Goal: Task Accomplishment & Management: Complete application form

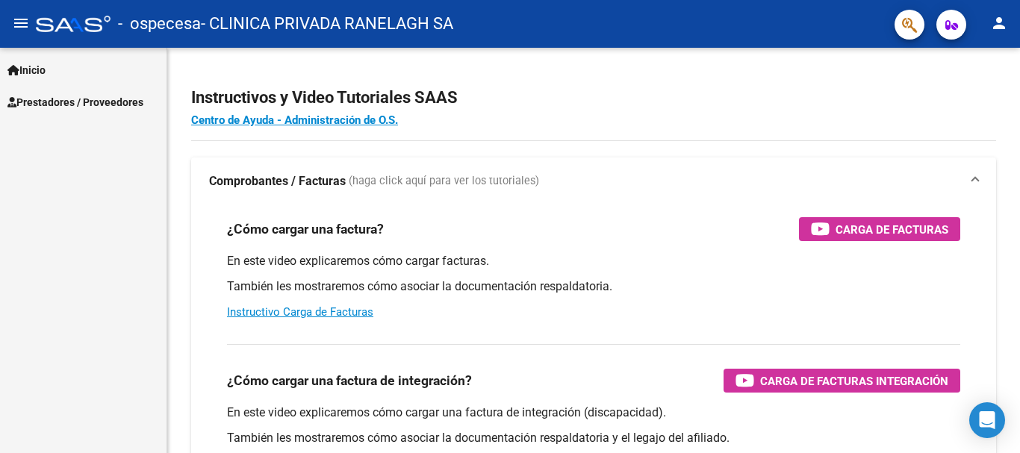
click at [68, 101] on span "Prestadores / Proveedores" at bounding box center [75, 102] width 136 height 16
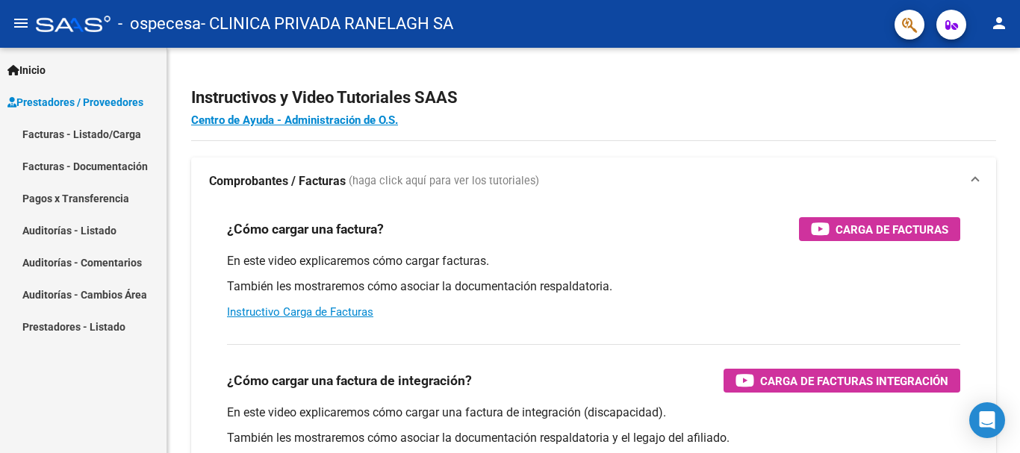
click at [102, 131] on link "Facturas - Listado/Carga" at bounding box center [83, 134] width 167 height 32
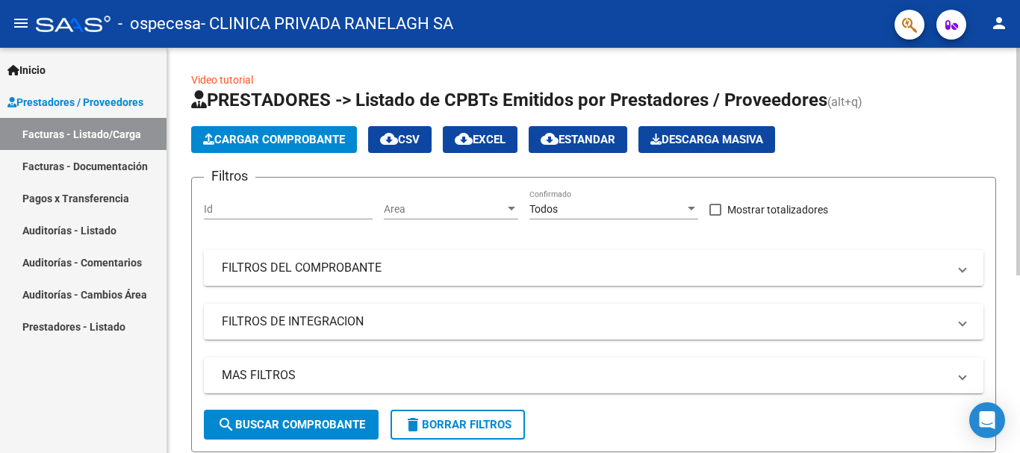
click at [240, 427] on span "search Buscar Comprobante" at bounding box center [291, 424] width 148 height 13
click at [317, 140] on span "Cargar Comprobante" at bounding box center [274, 139] width 142 height 13
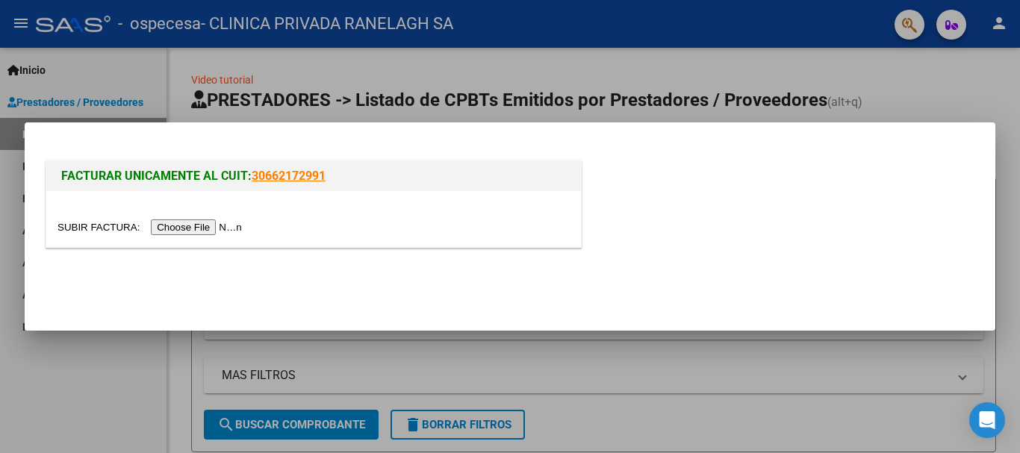
click at [209, 226] on input "file" at bounding box center [151, 228] width 189 height 16
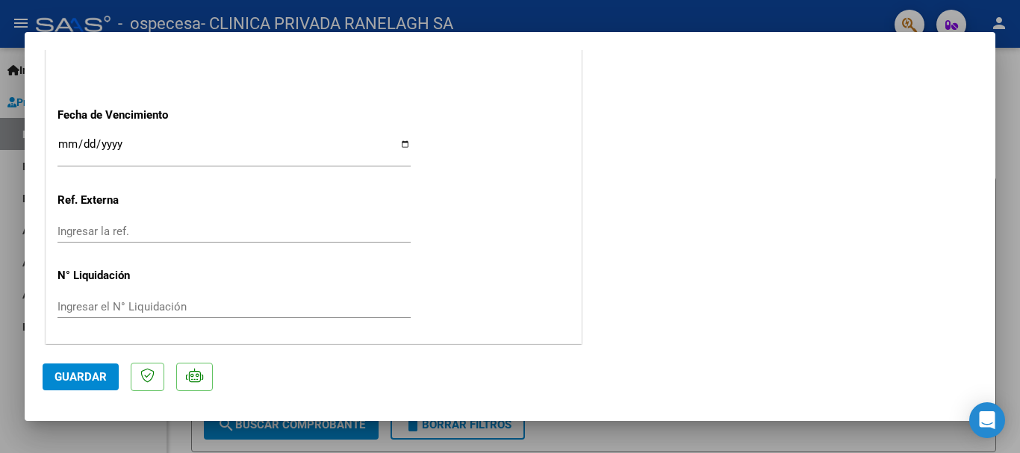
scroll to position [898, 0]
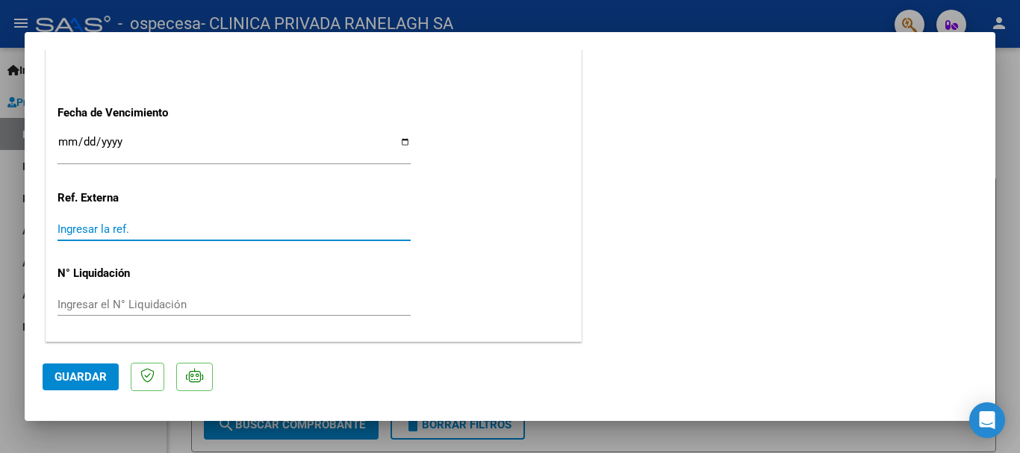
click at [147, 223] on input "Ingresar la ref." at bounding box center [233, 229] width 353 height 13
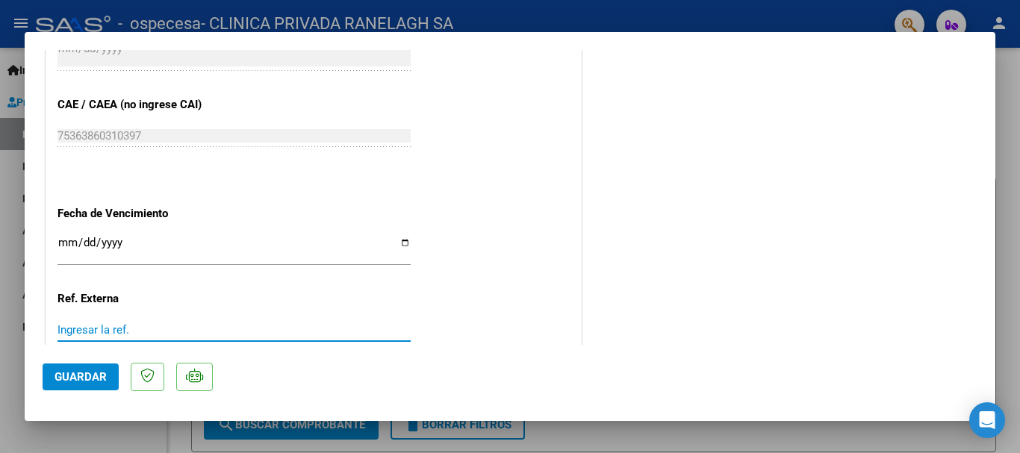
scroll to position [824, 0]
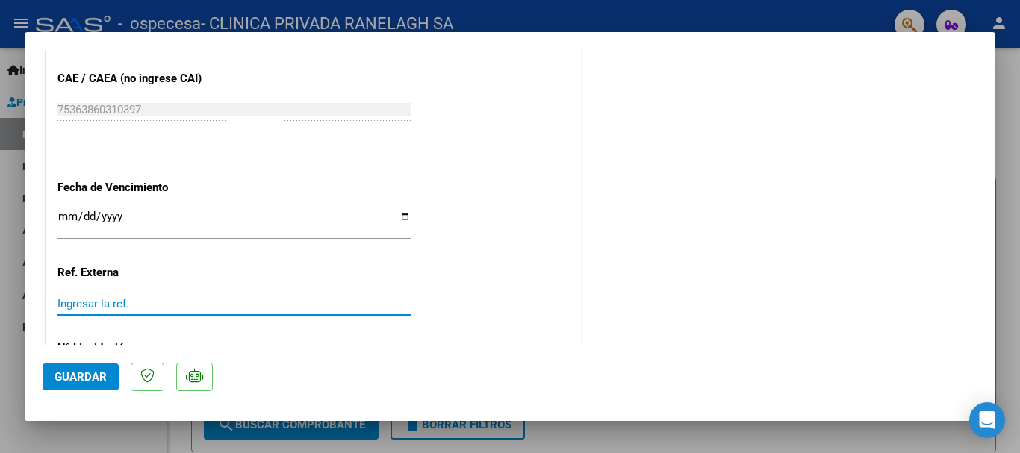
click at [149, 210] on div "Ingresar la fecha" at bounding box center [233, 224] width 353 height 32
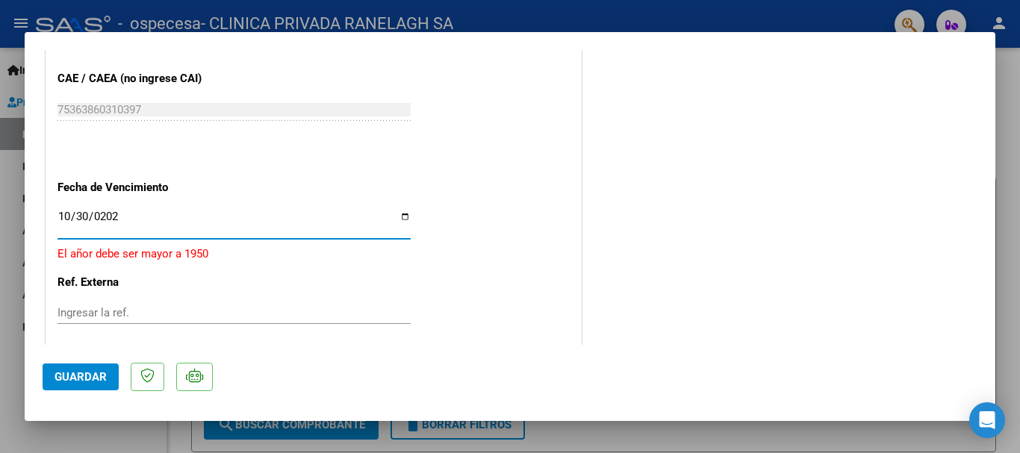
type input "[DATE]"
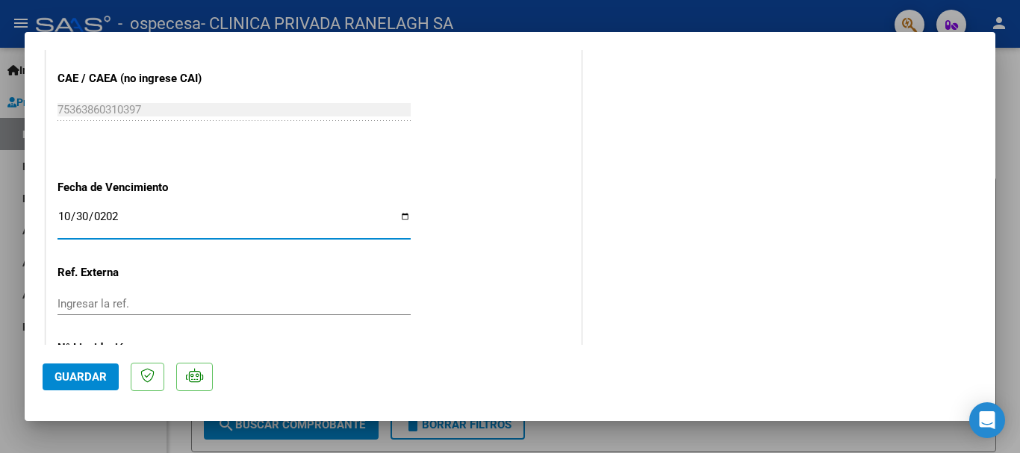
click at [99, 311] on div "Ingresar la ref." at bounding box center [233, 304] width 353 height 22
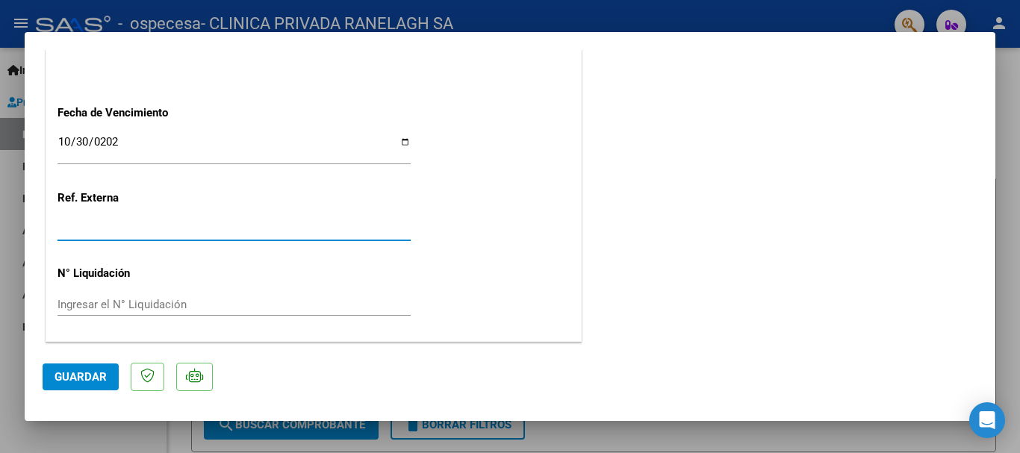
drag, startPoint x: 63, startPoint y: 228, endPoint x: 44, endPoint y: 226, distance: 18.7
type input "082025"
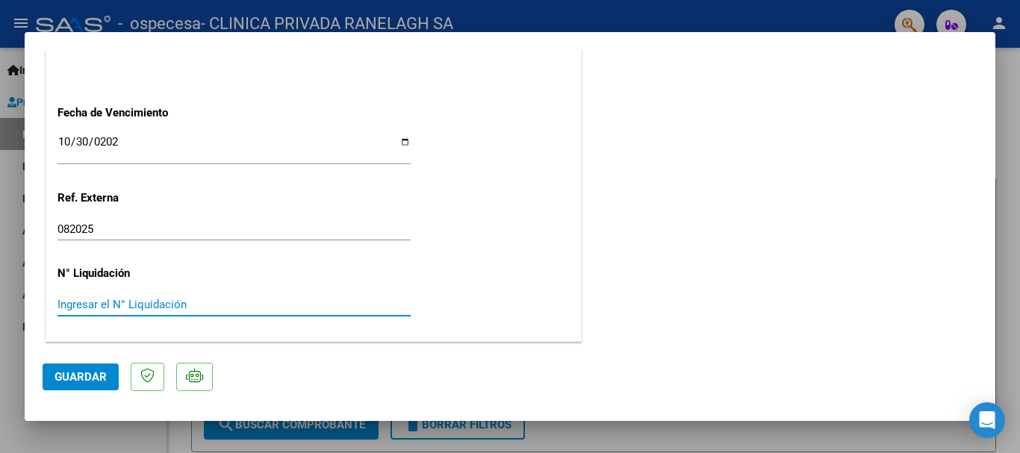
click at [116, 308] on input "Ingresar el N° Liquidación" at bounding box center [233, 304] width 353 height 13
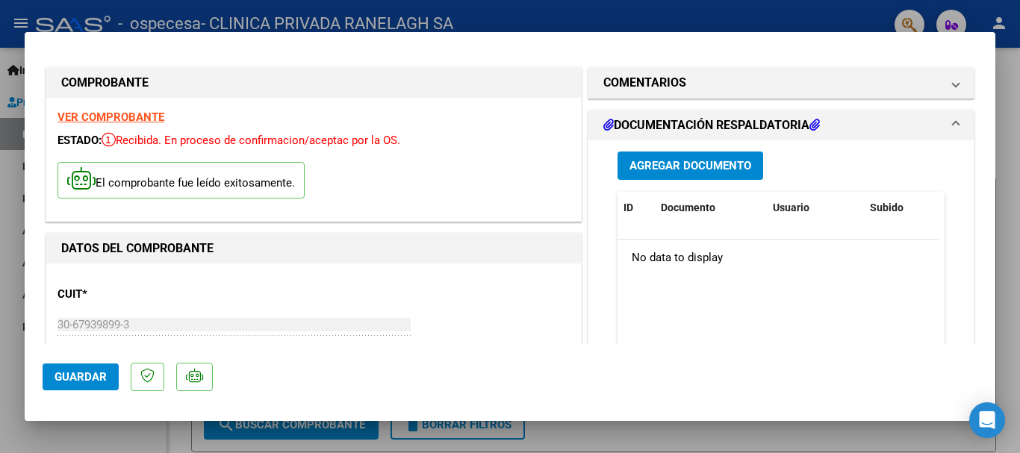
scroll to position [0, 0]
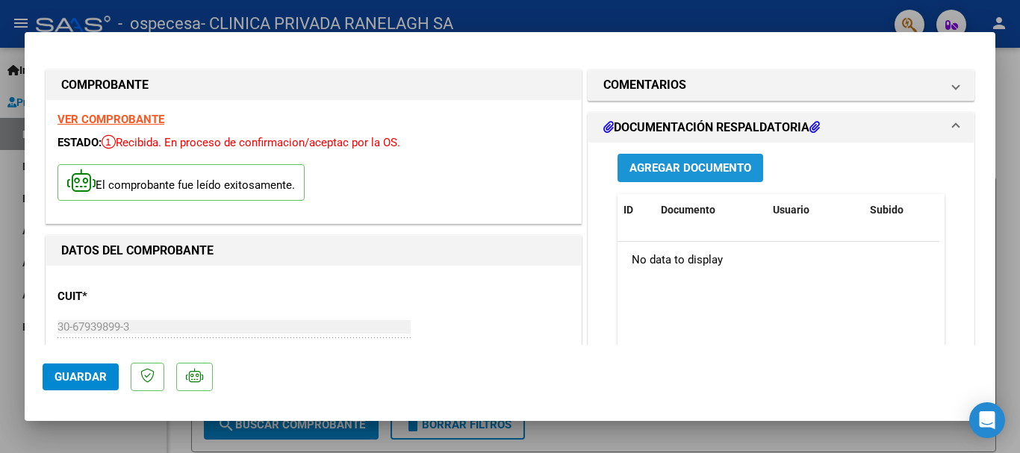
click at [706, 171] on span "Agregar Documento" at bounding box center [691, 168] width 122 height 13
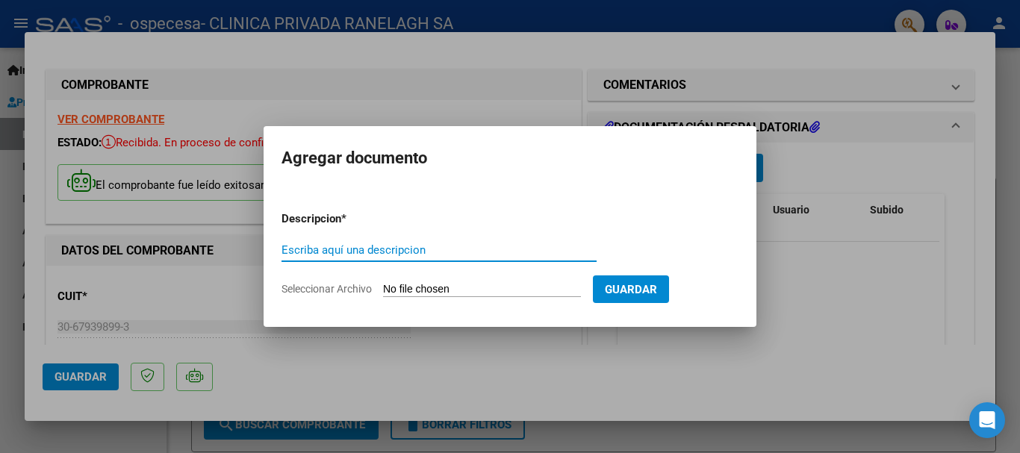
click at [398, 289] on input "Seleccionar Archivo" at bounding box center [482, 290] width 198 height 14
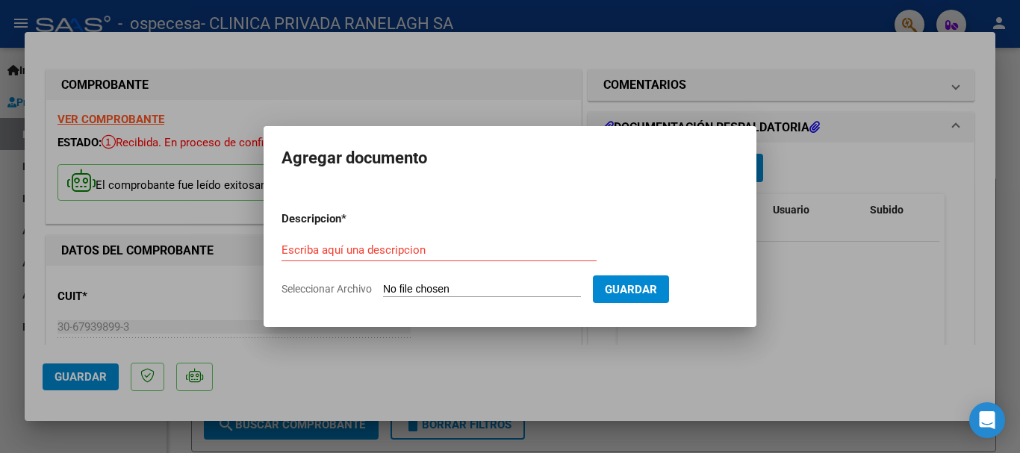
type input "C:\fakepath\presentación.pdf"
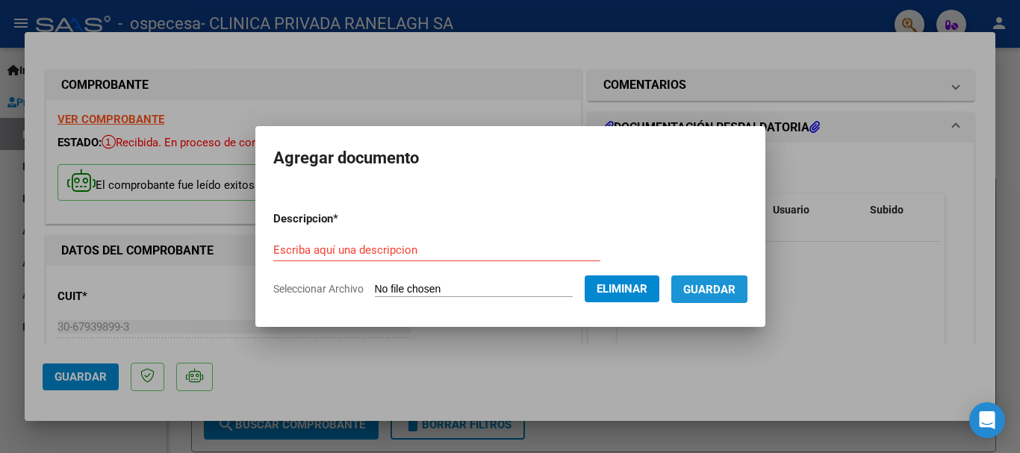
click at [736, 283] on span "Guardar" at bounding box center [709, 289] width 52 height 13
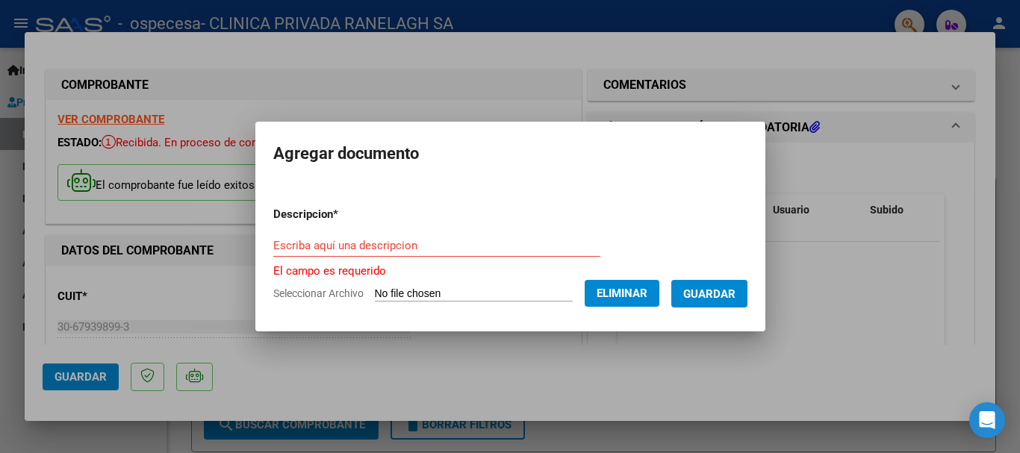
click at [365, 242] on input "Escriba aquí una descripcion" at bounding box center [436, 245] width 327 height 13
click at [311, 266] on div "Escriba aquí una descripcion" at bounding box center [436, 252] width 327 height 37
click at [255, 270] on mat-dialog-content "Descripcion * Escriba aquí una descripcion El campo es requerido Seleccionar Ar…" at bounding box center [510, 248] width 510 height 131
click at [291, 273] on p "El campo es requerido" at bounding box center [510, 271] width 474 height 17
click at [292, 252] on input "Escriba aquí una descripcion" at bounding box center [436, 245] width 327 height 13
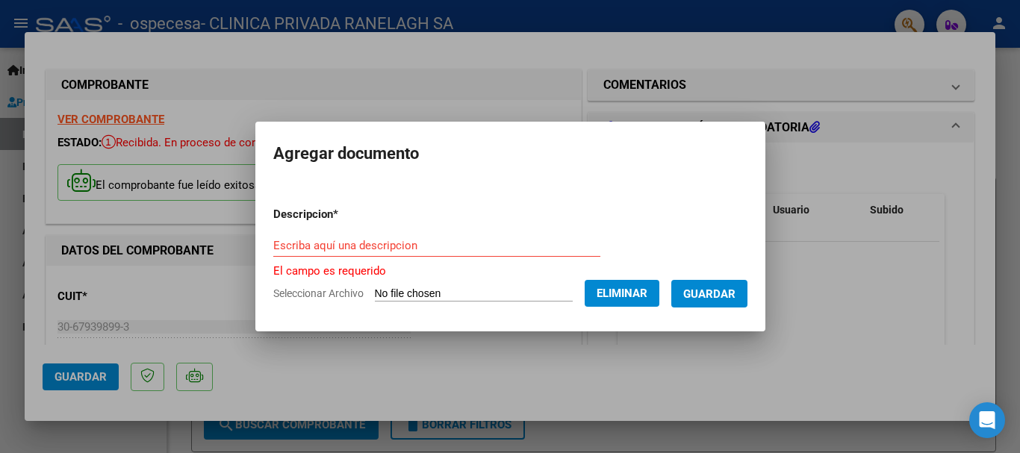
click at [273, 207] on p "Descripcion *" at bounding box center [344, 214] width 143 height 17
click at [294, 287] on app-file-uploader "Seleccionar Archivo Eliminar" at bounding box center [472, 293] width 398 height 13
click at [305, 299] on span "Seleccionar Archivo" at bounding box center [318, 293] width 90 height 12
click at [736, 287] on span "Guardar" at bounding box center [709, 293] width 52 height 13
click at [865, 160] on div at bounding box center [510, 226] width 1020 height 453
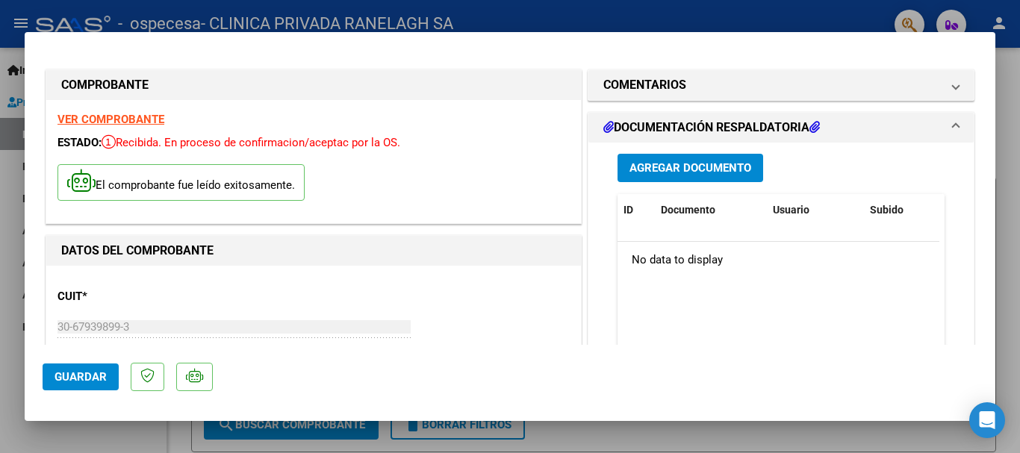
click at [683, 170] on span "Agregar Documento" at bounding box center [691, 168] width 122 height 13
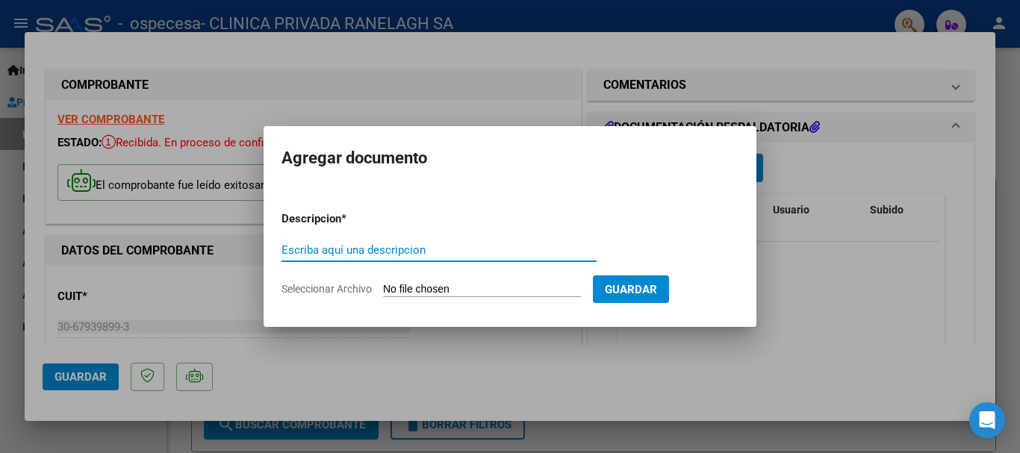
click at [439, 292] on input "Seleccionar Archivo" at bounding box center [482, 290] width 198 height 14
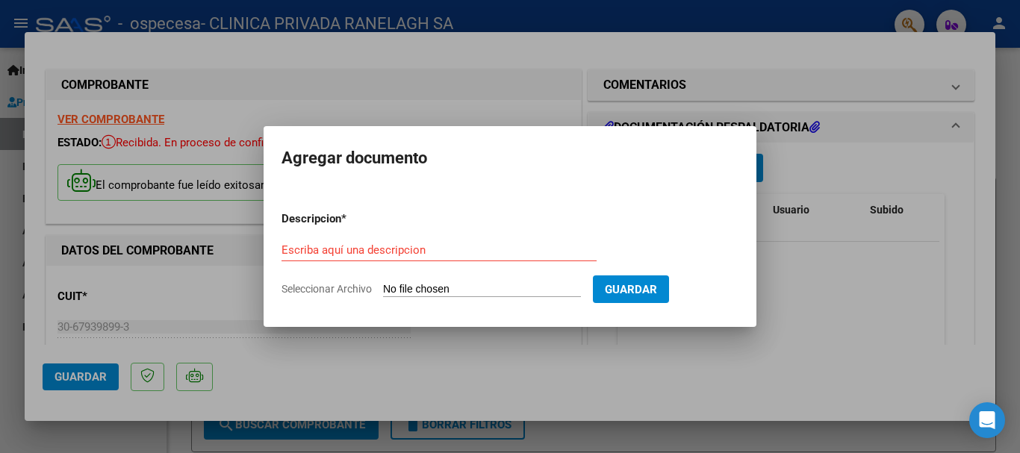
type input "C:\fakepath\presentación.pdf"
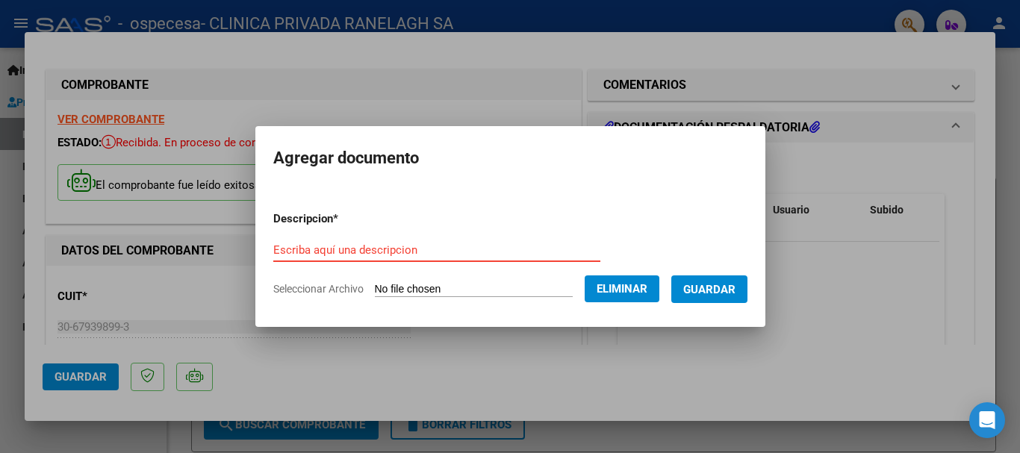
click at [360, 245] on input "Escriba aquí una descripcion" at bounding box center [436, 249] width 327 height 13
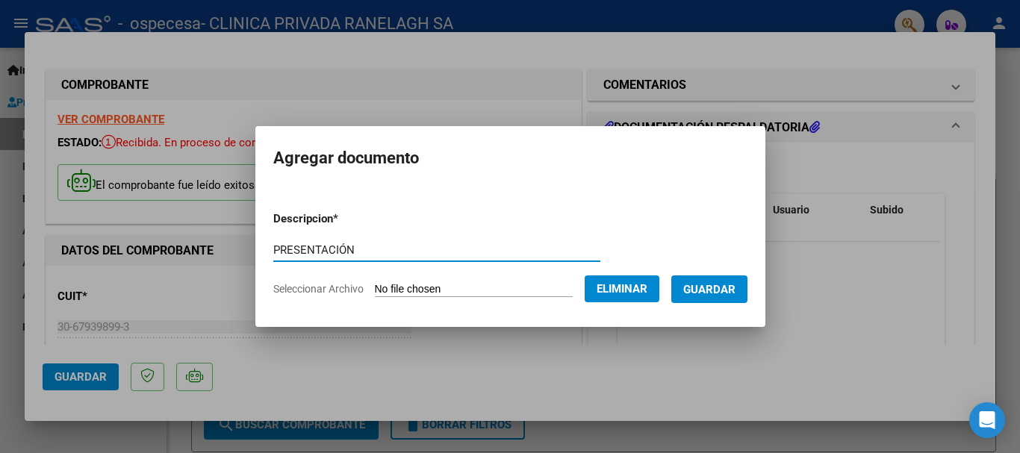
type input "PRESENTACIÓN"
click at [711, 292] on span "Guardar" at bounding box center [709, 289] width 52 height 13
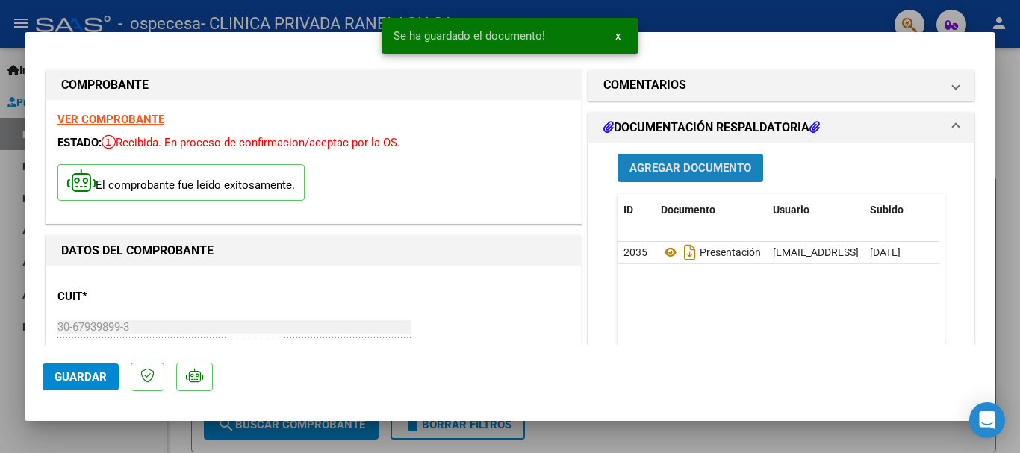
click at [678, 170] on span "Agregar Documento" at bounding box center [691, 168] width 122 height 13
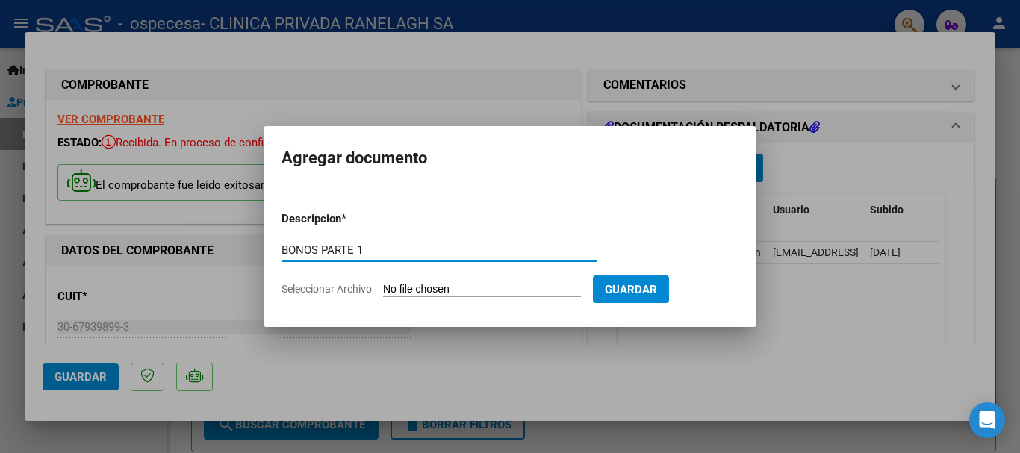
type input "BONOS PARTE 1"
click at [424, 290] on input "Seleccionar Archivo" at bounding box center [482, 290] width 198 height 14
type input "C:\fakepath\bonos parte 1.pdf"
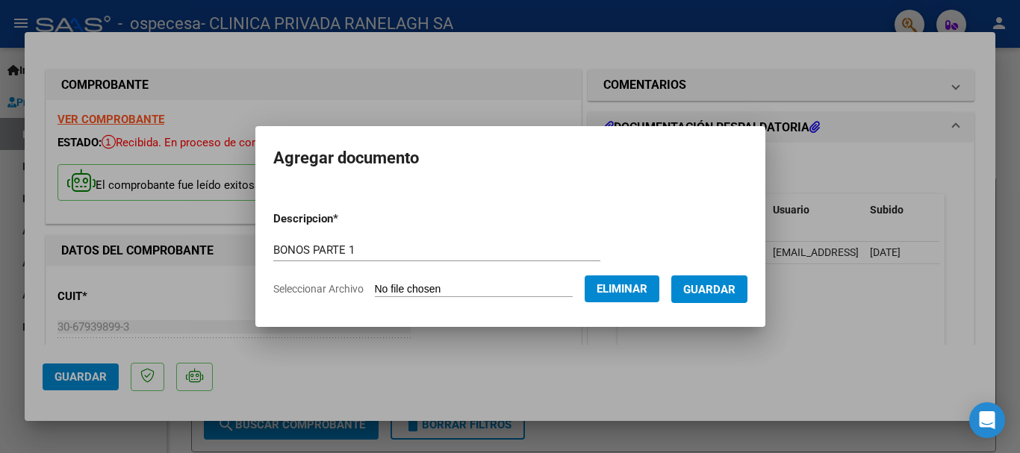
click at [724, 293] on span "Guardar" at bounding box center [709, 289] width 52 height 13
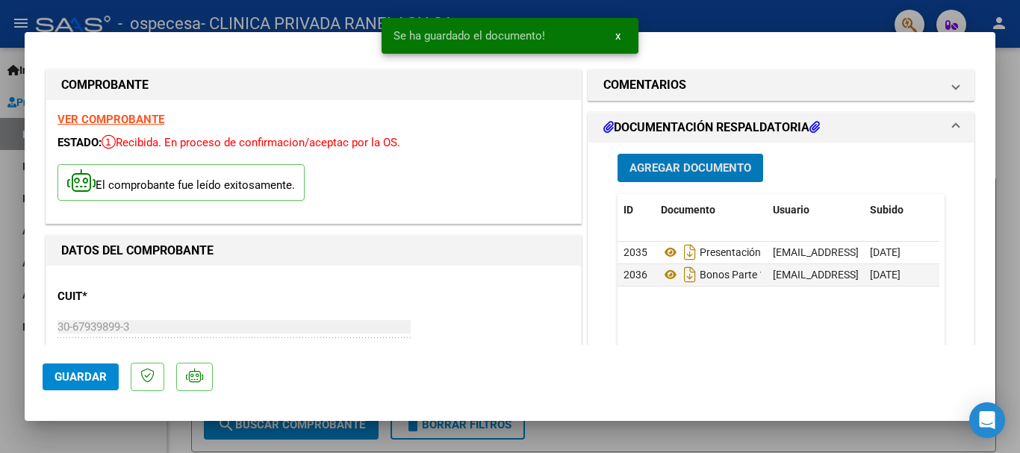
click at [714, 170] on span "Agregar Documento" at bounding box center [691, 168] width 122 height 13
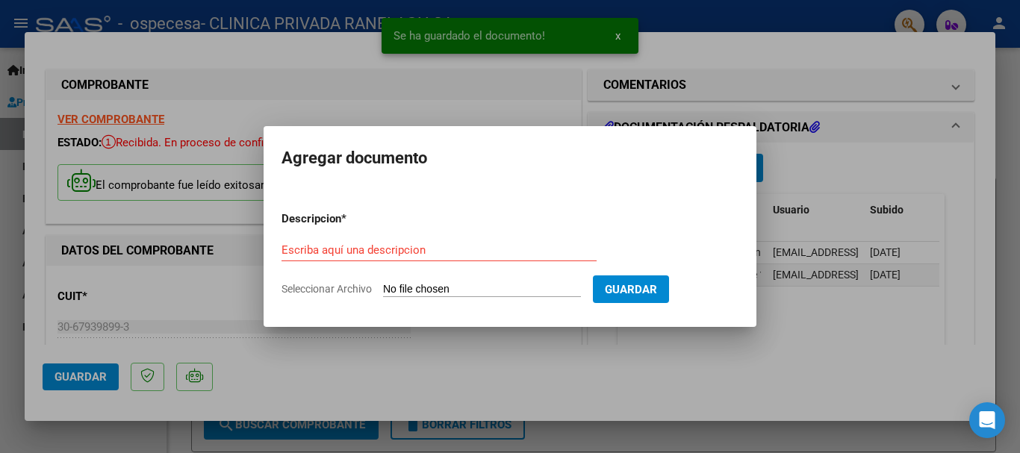
click at [406, 290] on input "Seleccionar Archivo" at bounding box center [482, 290] width 198 height 14
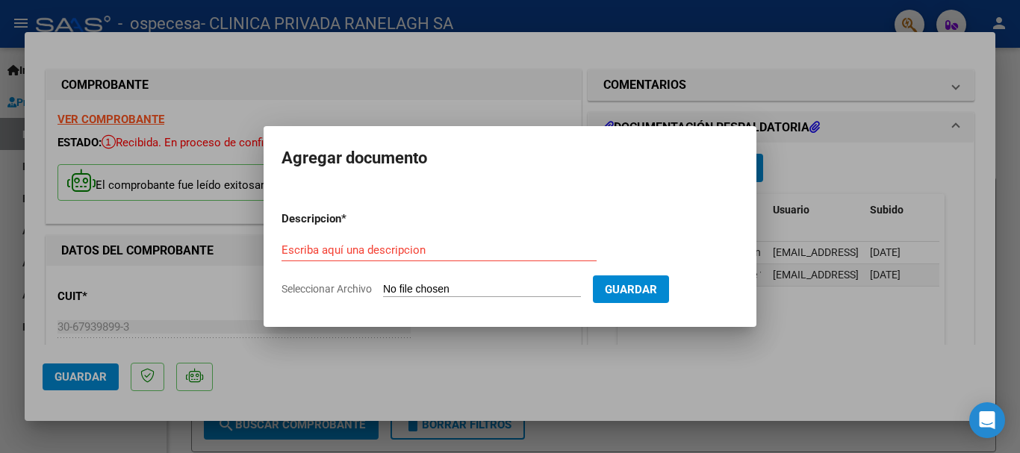
type input "C:\fakepath\bonos parte 2.pdf"
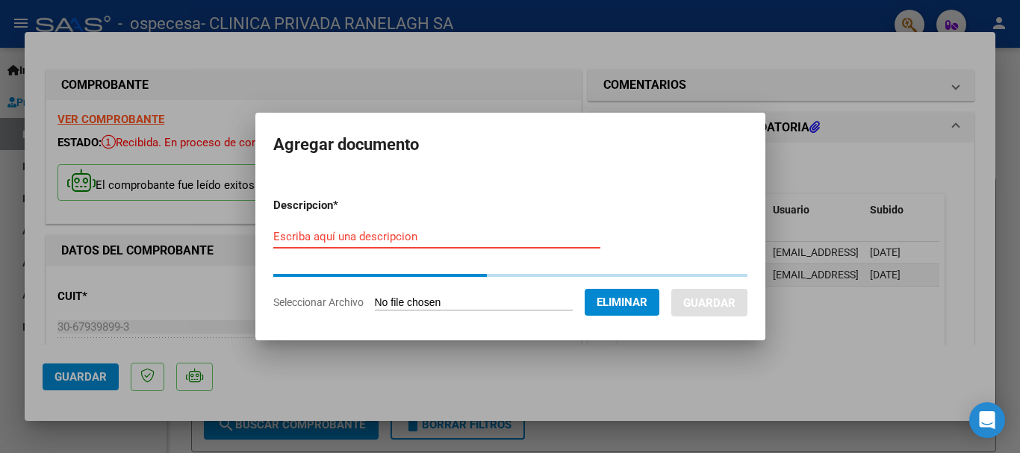
click at [363, 235] on input "Escriba aquí una descripcion" at bounding box center [436, 236] width 327 height 13
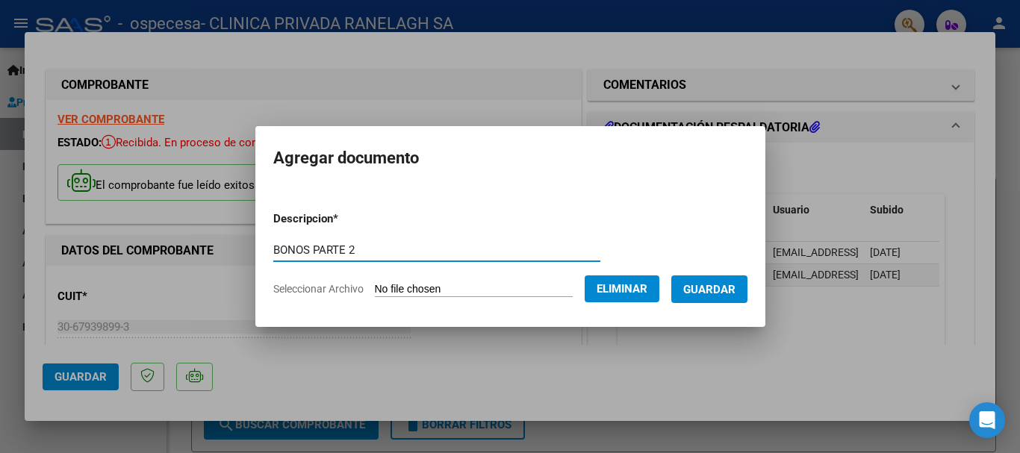
type input "BONOS PARTE 2"
click at [736, 288] on span "Guardar" at bounding box center [709, 289] width 52 height 13
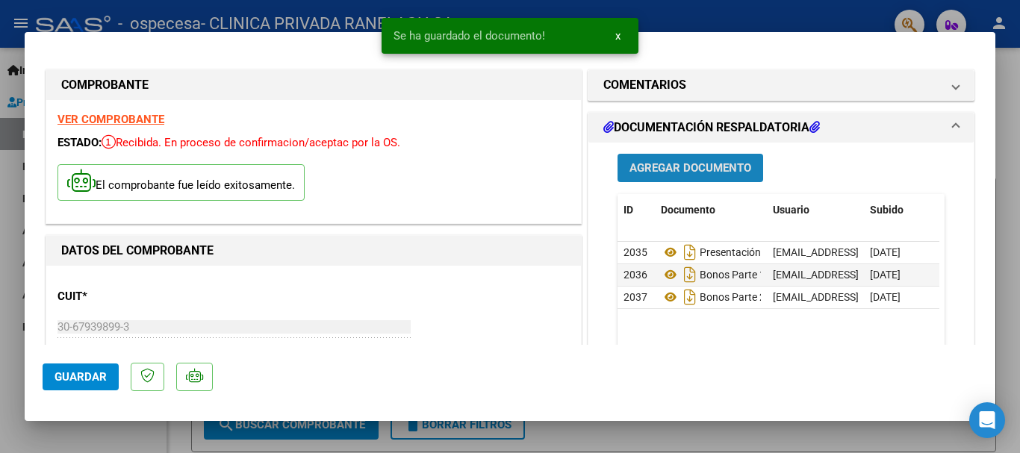
click at [713, 171] on span "Agregar Documento" at bounding box center [691, 168] width 122 height 13
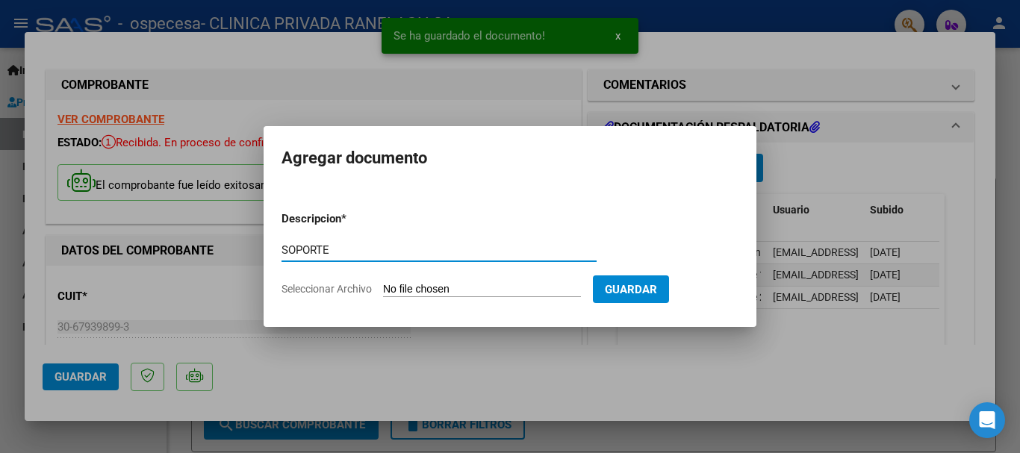
type input "SOPORTE"
click at [418, 285] on input "Seleccionar Archivo" at bounding box center [482, 290] width 198 height 14
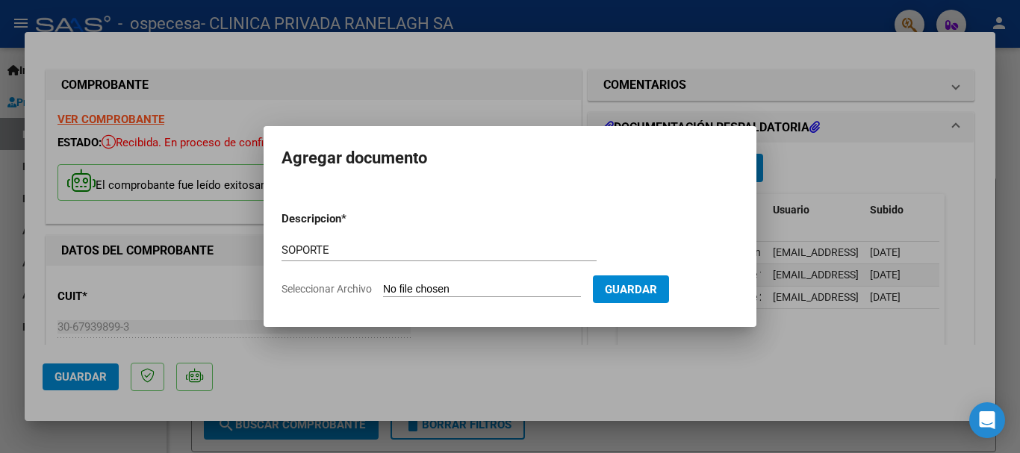
type input "C:\fakepath\soporte.xls"
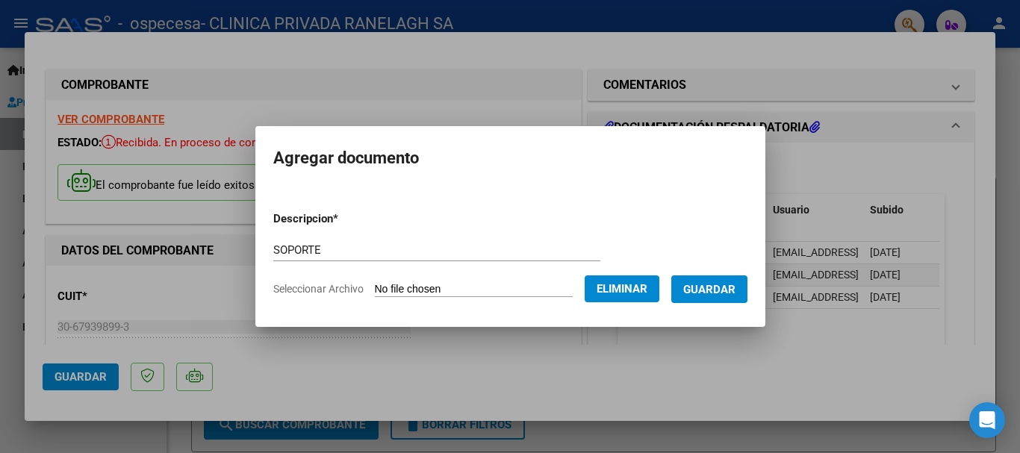
click at [724, 293] on span "Guardar" at bounding box center [709, 289] width 52 height 13
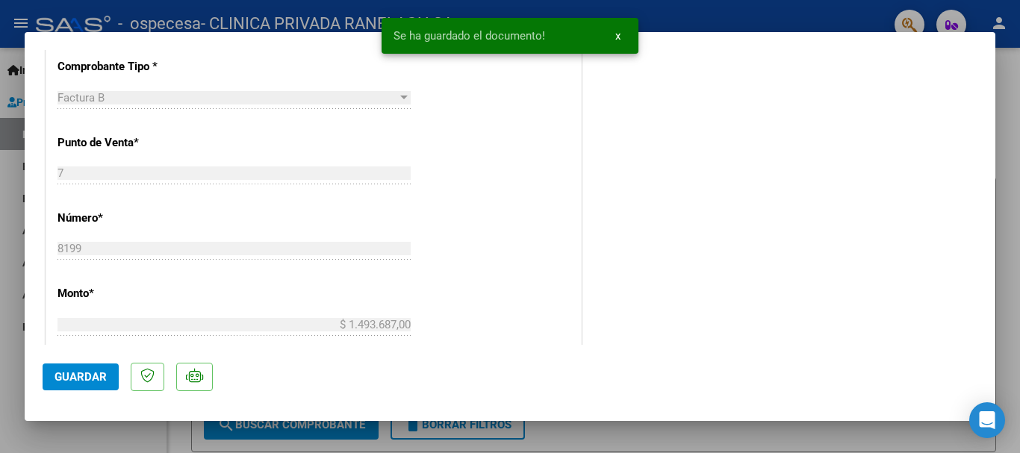
scroll to position [597, 0]
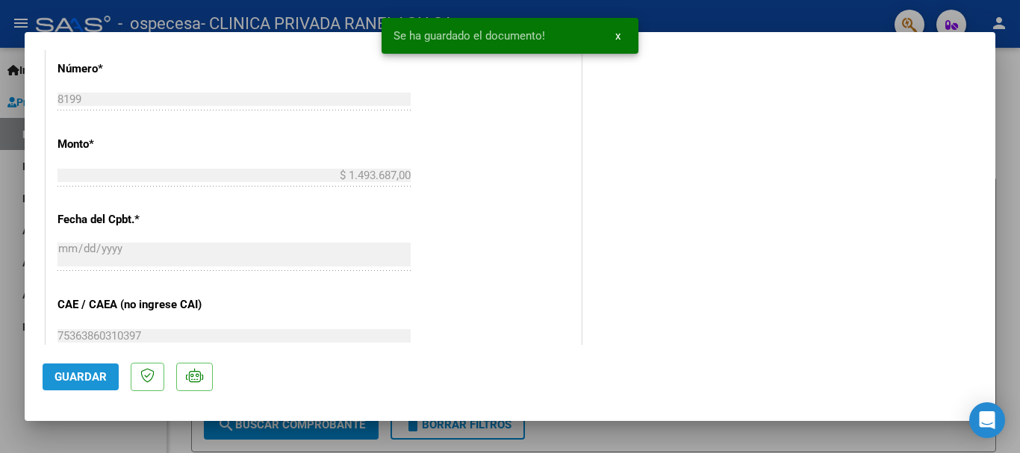
click at [82, 379] on span "Guardar" at bounding box center [81, 376] width 52 height 13
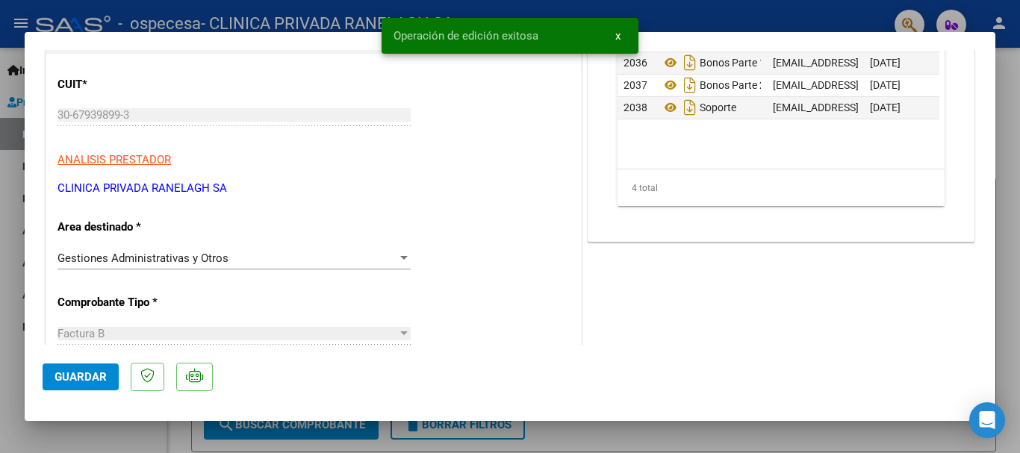
scroll to position [0, 0]
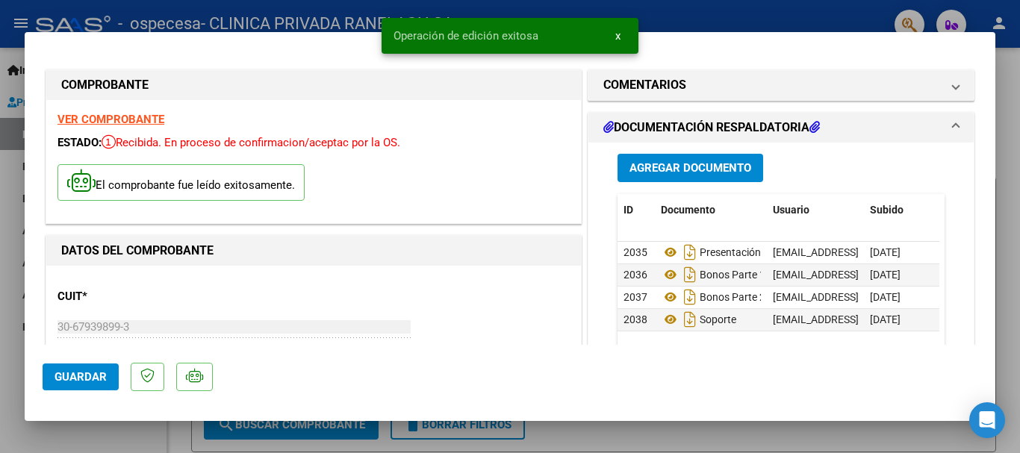
click at [921, 20] on div at bounding box center [510, 226] width 1020 height 453
type input "$ 0,00"
